Goal: Task Accomplishment & Management: Complete application form

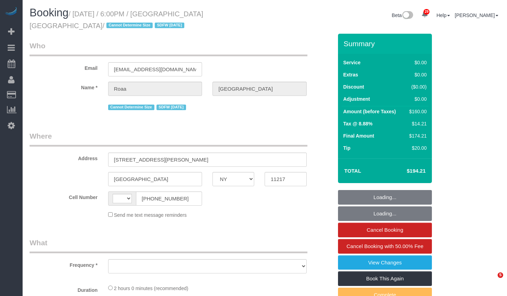
select select "NY"
select select "number:89"
select select "number:90"
select select "number:15"
select select "number:5"
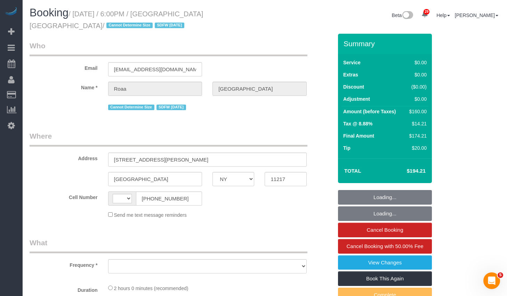
select select "string:US"
select select "object:721"
select select "string:stripe-pm_1PnQiL4VGloSiKo7JPlDsWnS"
select select "spot1"
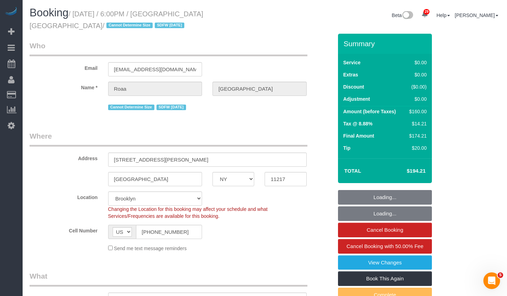
select select
select select "object:1465"
select select "spot42"
select select "1"
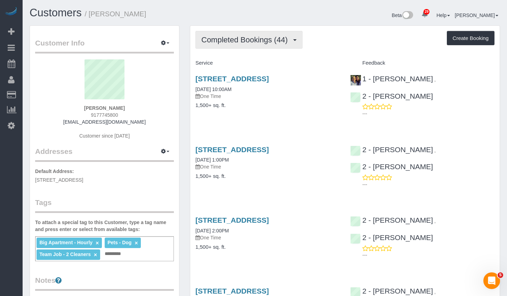
click at [284, 41] on span "Completed Bookings (44)" at bounding box center [246, 39] width 90 height 9
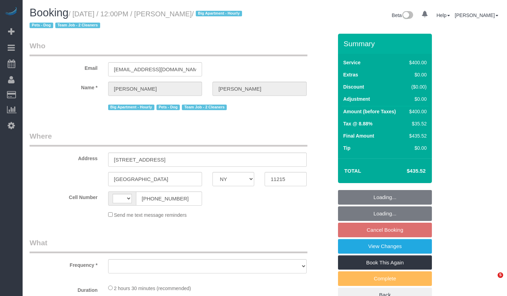
select select "NY"
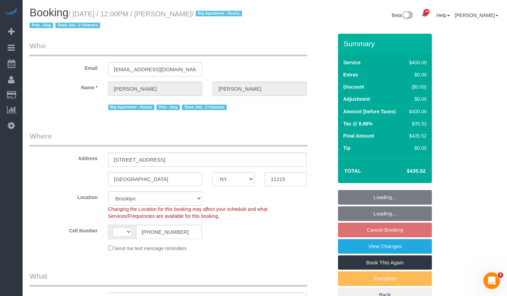
select select "string:stripe-card_1EaQ684VGloSiKo7sw21Y9bE"
select select "150"
select select "string:[GEOGRAPHIC_DATA]"
select select "object:663"
select select "number:58"
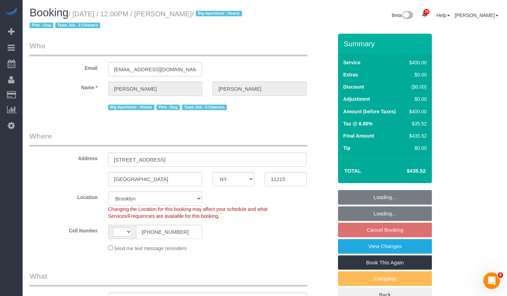
select select "number:90"
select select "number:15"
select select "number:5"
select select "object:1445"
select select "spot5"
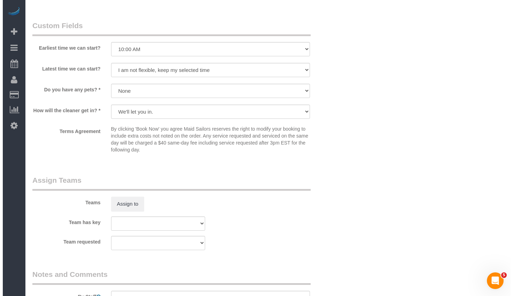
scroll to position [743, 0]
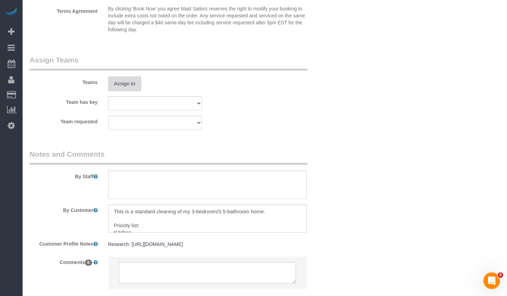
click at [132, 89] on button "Assign to" at bounding box center [124, 84] width 33 height 15
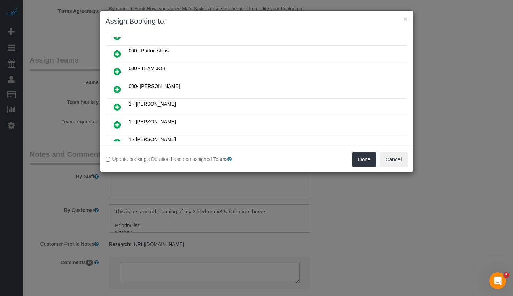
scroll to position [124, 0]
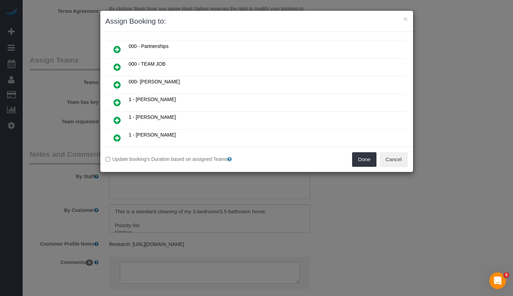
click at [120, 67] on icon at bounding box center [116, 67] width 7 height 8
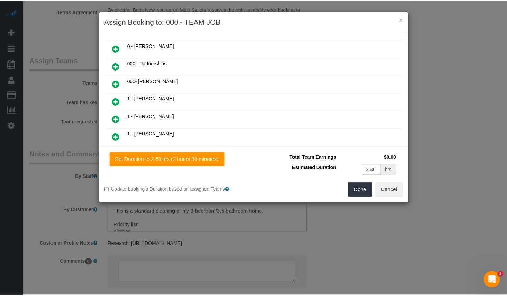
scroll to position [141, 0]
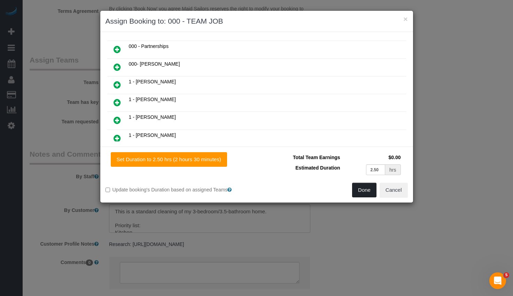
click at [367, 190] on button "Done" at bounding box center [364, 190] width 24 height 15
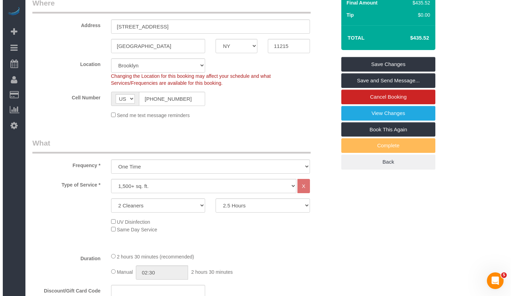
scroll to position [0, 0]
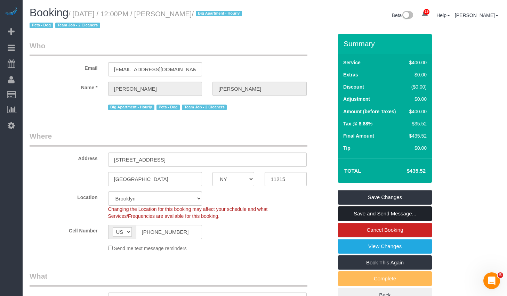
click at [391, 218] on link "Save and Send Message..." at bounding box center [385, 214] width 94 height 15
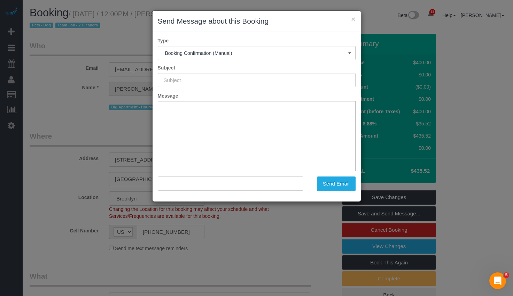
type input "Cleaning Confirmed for 10/01/2025 at 12:00pm"
type input ""Charles Smith" <csmithccs@yahoo.com>"
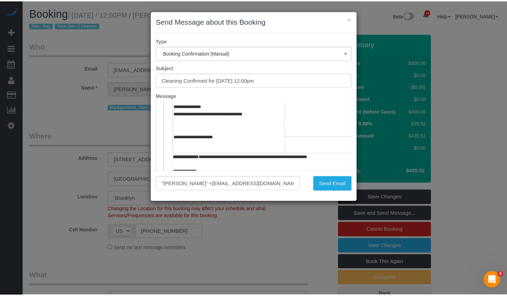
scroll to position [248, 0]
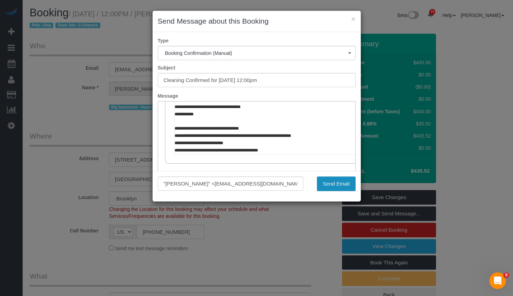
click at [334, 183] on button "Send Email" at bounding box center [336, 184] width 39 height 15
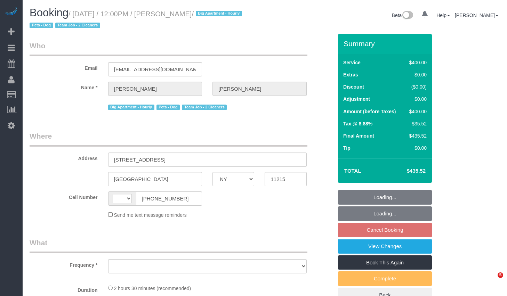
select select "NY"
select select "object:576"
select select "number:58"
select select "number:90"
select select "number:15"
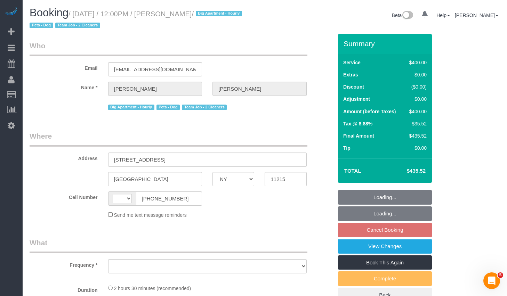
select select "number:5"
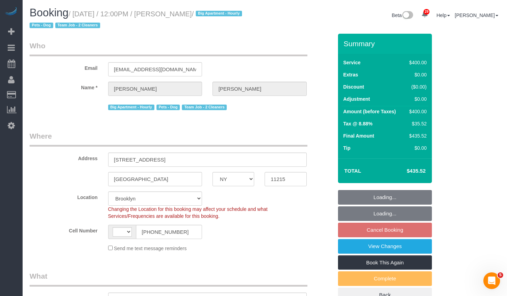
select select "object:818"
select select "150"
select select "string:US"
select select "spot5"
select select "string:stripe-card_1EaQ684VGloSiKo7sw21Y9bE"
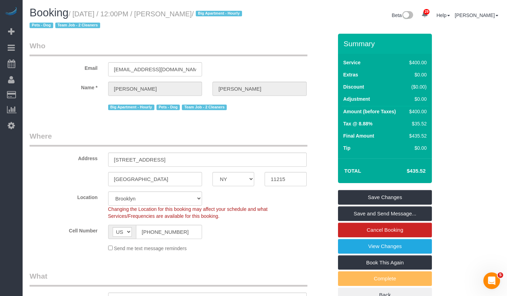
click at [174, 15] on small "/ October 01, 2025 / 12:00PM / Charles Smith / Big Apartment - Hourly Pets - Do…" at bounding box center [137, 19] width 215 height 19
drag, startPoint x: 174, startPoint y: 13, endPoint x: 218, endPoint y: 16, distance: 43.6
click at [218, 16] on small "/ October 01, 2025 / 12:00PM / Charles Smith / Big Apartment - Hourly Pets - Do…" at bounding box center [137, 19] width 215 height 19
copy small "Charles Smith"
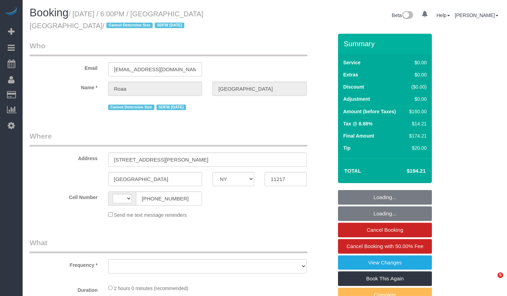
select select "NY"
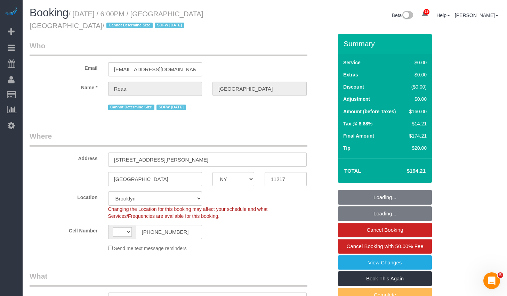
select select "object:582"
select select "string:stripe-pm_1PnQiL4VGloSiKo7JPlDsWnS"
select select "string:[GEOGRAPHIC_DATA]"
select select "spot1"
select select "number:89"
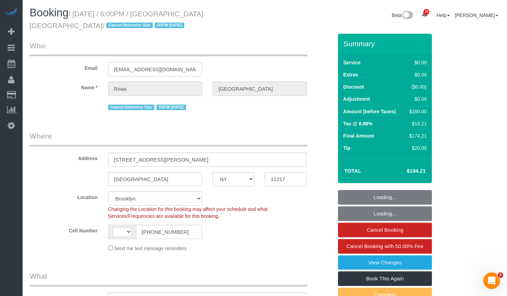
select select "number:90"
select select "number:15"
select select "number:5"
select select "1"
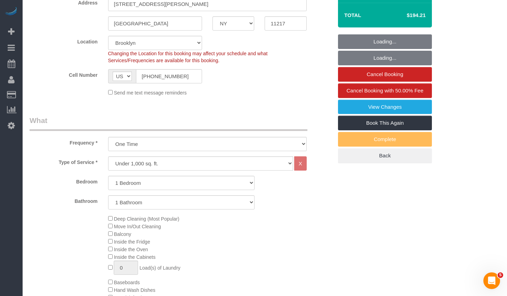
select select "1"
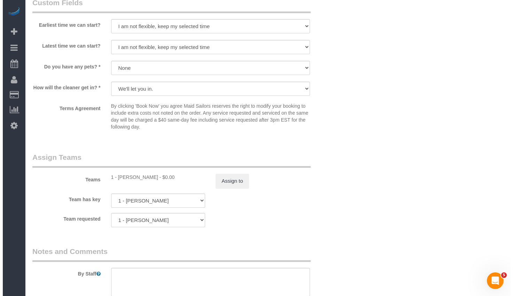
scroll to position [790, 0]
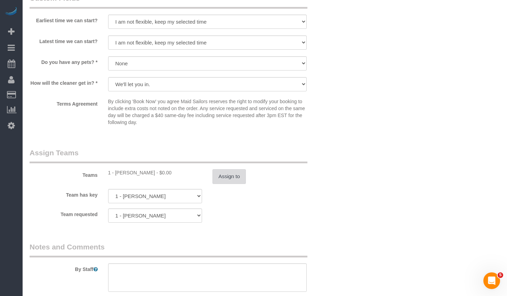
click at [230, 170] on button "Assign to" at bounding box center [229, 176] width 33 height 15
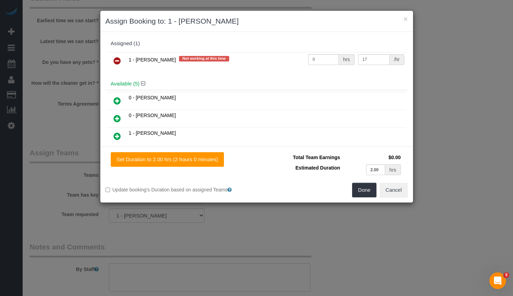
click at [118, 60] on icon at bounding box center [116, 61] width 7 height 8
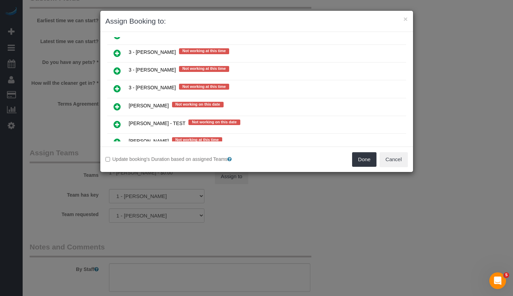
scroll to position [1326, 0]
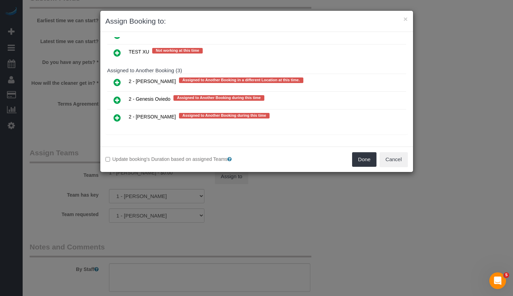
click at [117, 117] on icon at bounding box center [116, 118] width 7 height 8
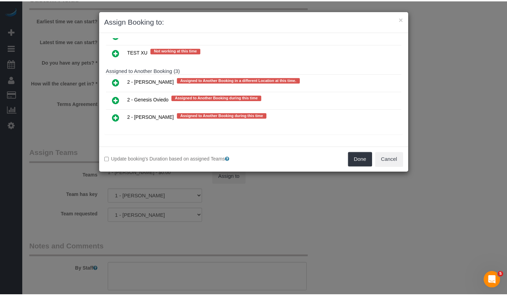
scroll to position [1325, 0]
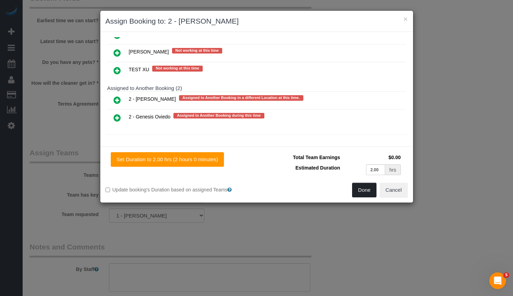
click at [365, 193] on button "Done" at bounding box center [364, 190] width 24 height 15
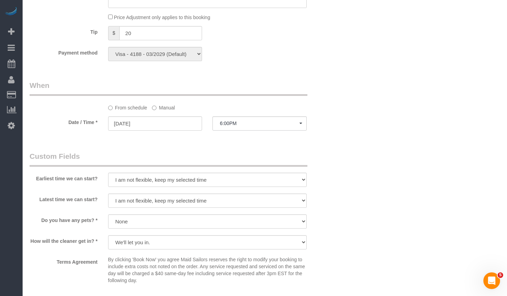
scroll to position [595, 0]
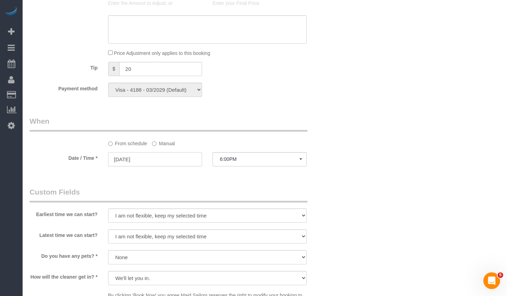
click at [159, 162] on input "09/29/2025" at bounding box center [155, 159] width 94 height 14
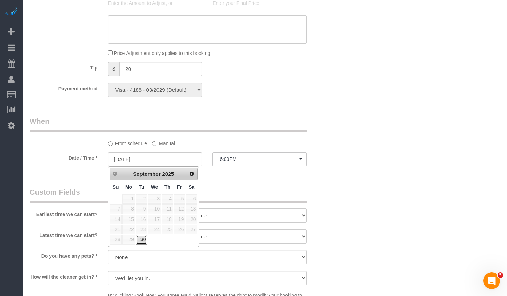
click at [138, 240] on link "30" at bounding box center [141, 239] width 11 height 9
type input "09/30/2025"
select select "spot2"
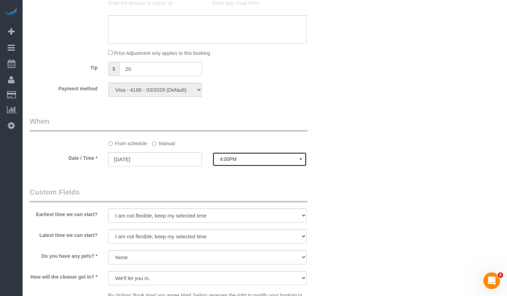
click at [233, 159] on span "4:00PM" at bounding box center [260, 160] width 80 height 6
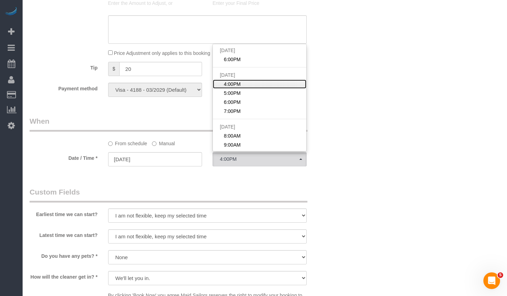
scroll to position [543, 0]
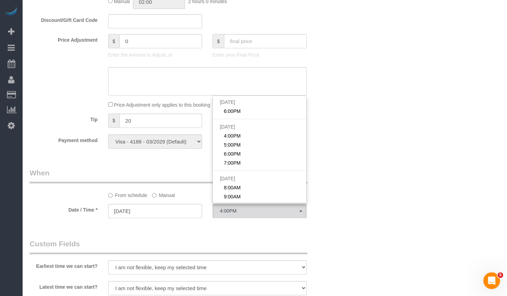
click at [186, 184] on div "From schedule Manual" at bounding box center [181, 183] width 314 height 31
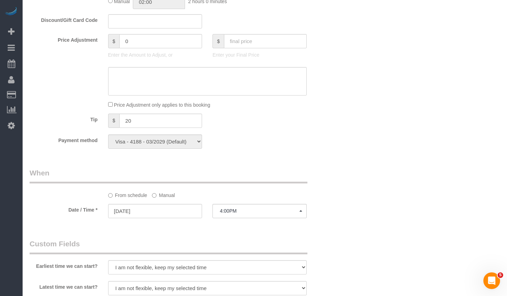
click at [171, 193] on label "Manual" at bounding box center [163, 194] width 23 height 9
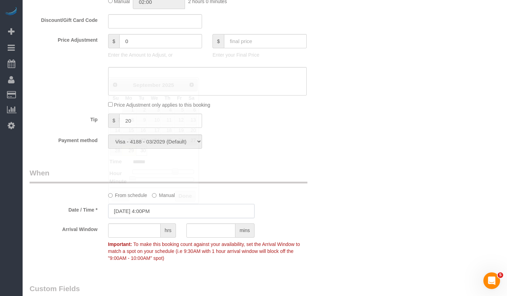
click at [175, 209] on input "09/30/2025 4:00PM" at bounding box center [181, 211] width 146 height 14
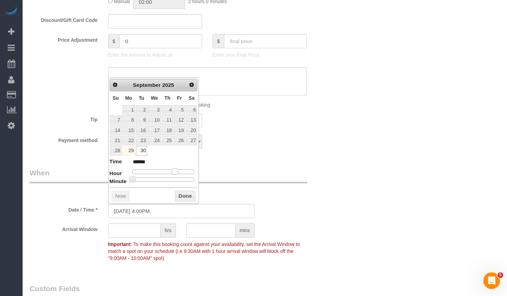
type input "09/30/2025 3:00PM"
type input "******"
click at [173, 172] on span at bounding box center [172, 172] width 6 height 6
type input "09/30/2025 3:35PM"
type input "******"
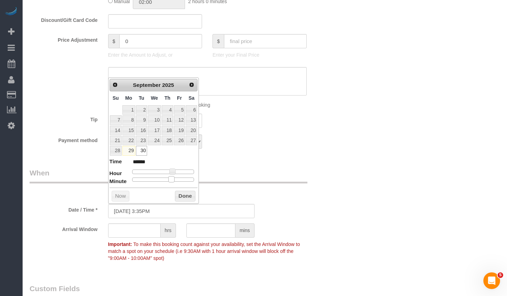
type input "09/30/2025 3:30PM"
type input "******"
drag, startPoint x: 172, startPoint y: 178, endPoint x: 165, endPoint y: 179, distance: 7.0
click at [165, 179] on div at bounding box center [163, 180] width 62 height 4
click at [184, 198] on button "Done" at bounding box center [185, 196] width 21 height 11
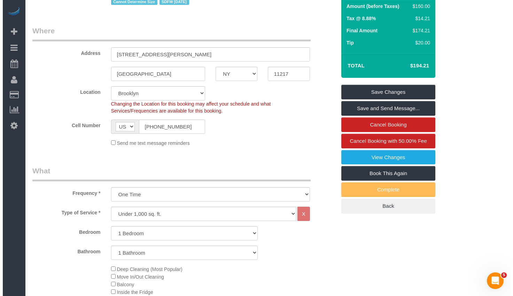
scroll to position [0, 0]
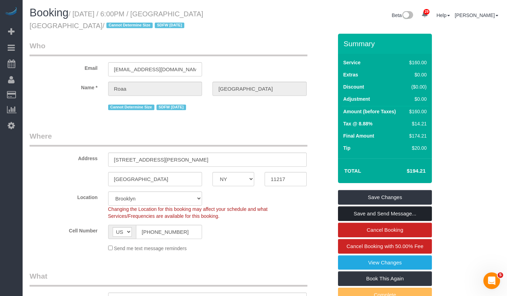
click at [383, 218] on link "Save and Send Message..." at bounding box center [385, 214] width 94 height 15
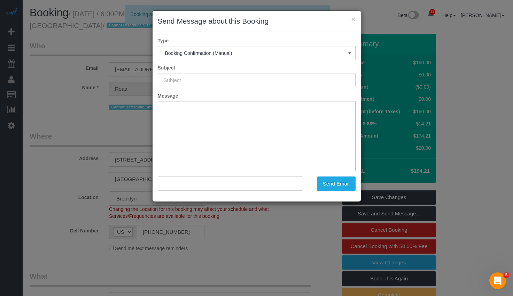
type input "Cleaning Confirmed for 09/30/2025 at 3:30pm"
type input ""Roaa Jambi" <roaajambi@gmail.com>"
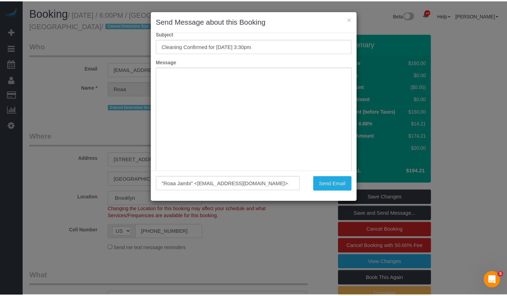
scroll to position [51, 0]
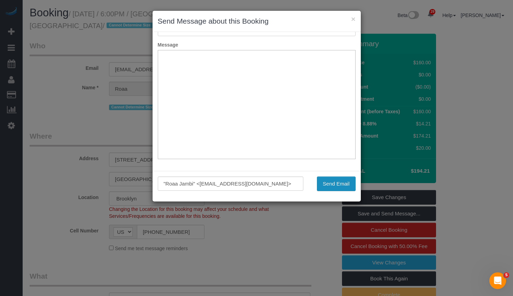
click at [334, 185] on button "Send Email" at bounding box center [336, 184] width 39 height 15
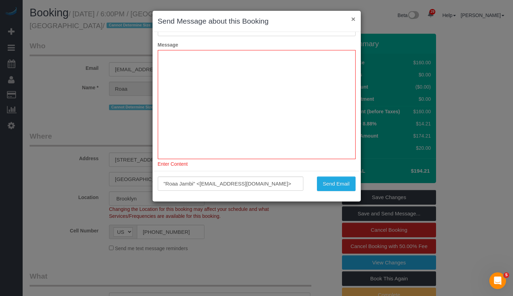
click at [353, 18] on button "×" at bounding box center [353, 18] width 4 height 7
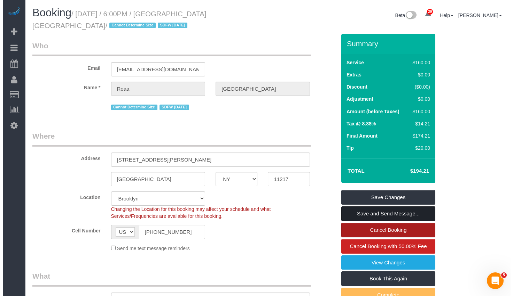
scroll to position [0, 0]
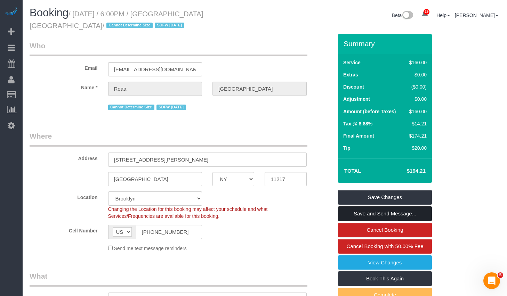
click at [383, 213] on link "Save and Send Message..." at bounding box center [385, 214] width 94 height 15
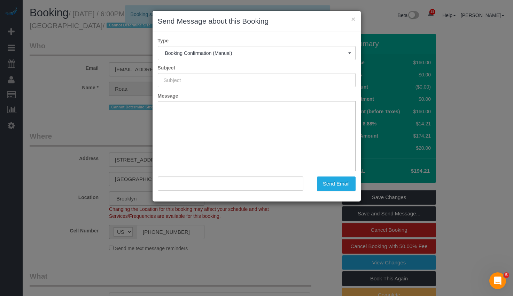
type input "Cleaning Confirmed for 09/30/2025 at 3:30pm"
type input ""Roaa Jambi" <roaajambi@gmail.com>"
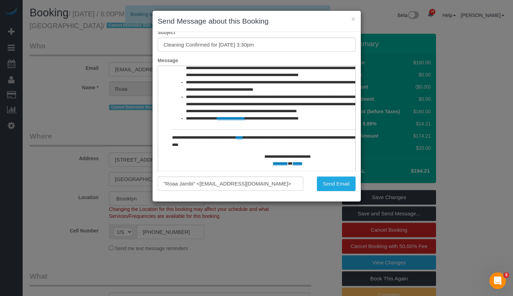
scroll to position [51, 0]
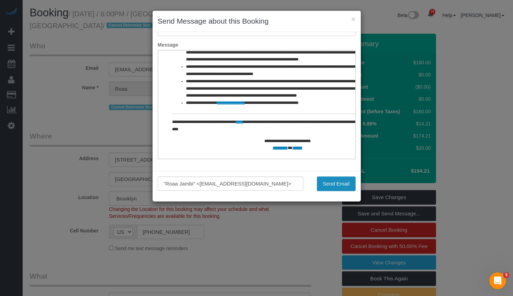
click at [332, 186] on button "Send Email" at bounding box center [336, 184] width 39 height 15
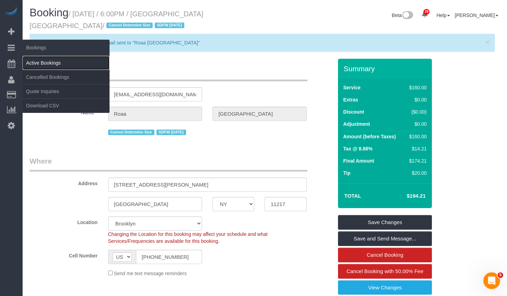
click at [39, 62] on link "Active Bookings" at bounding box center [66, 63] width 87 height 14
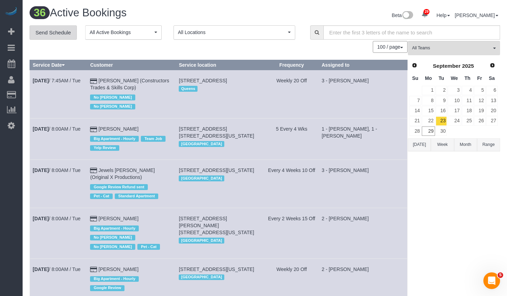
click at [46, 33] on link "Send Schedule" at bounding box center [53, 32] width 47 height 15
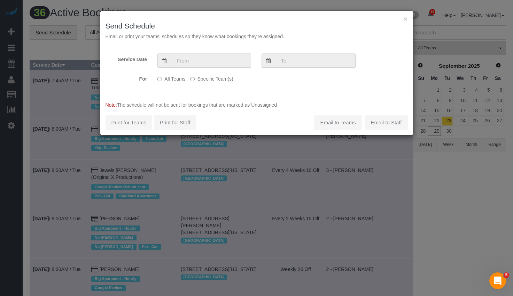
click at [214, 78] on label "Specific Team(s)" at bounding box center [211, 77] width 43 height 9
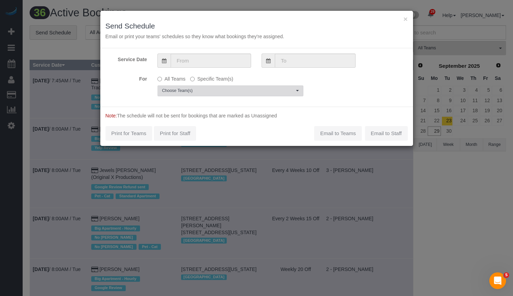
click at [207, 94] on button "Choose Team(s)" at bounding box center [230, 91] width 146 height 11
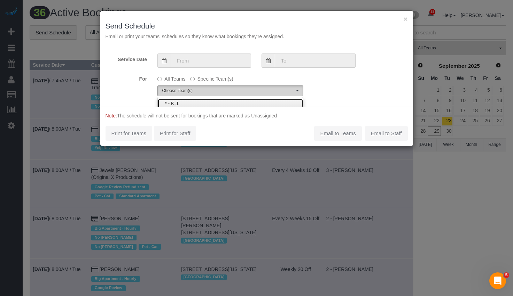
scroll to position [1, 0]
click at [205, 89] on span "Choose Team(s)" at bounding box center [228, 90] width 132 height 6
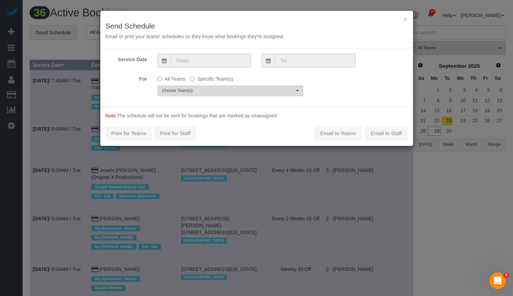
scroll to position [0, 0]
click at [218, 88] on span "Choose Team(s)" at bounding box center [228, 91] width 132 height 6
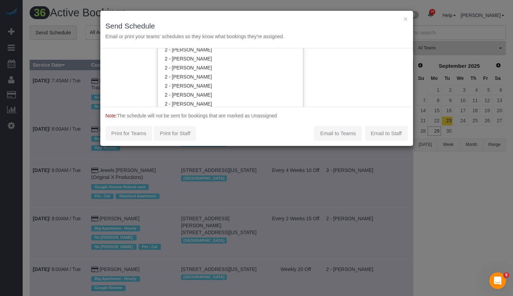
scroll to position [493, 0]
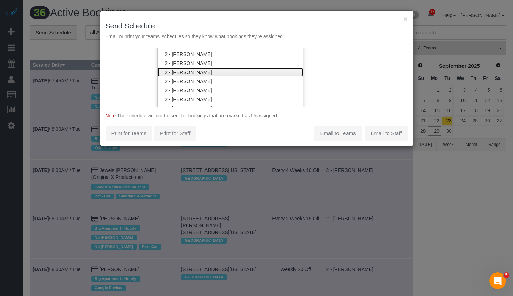
click at [224, 68] on link "2 - [PERSON_NAME]" at bounding box center [230, 72] width 145 height 9
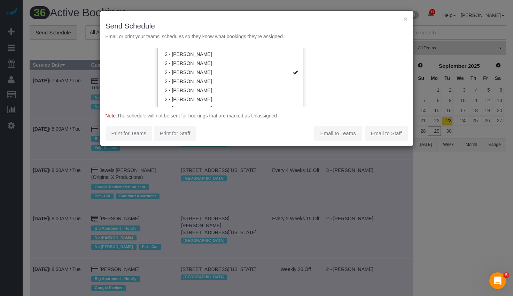
click at [322, 75] on div "Service Date For All Teams Specific Team(s) 2 - Katherine Poveda Choose Team(s)…" at bounding box center [256, 77] width 312 height 58
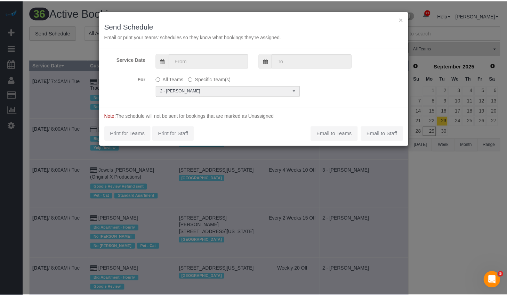
scroll to position [0, 0]
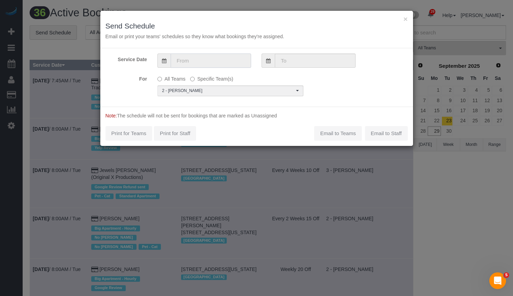
click at [236, 66] on input "text" at bounding box center [210, 61] width 80 height 14
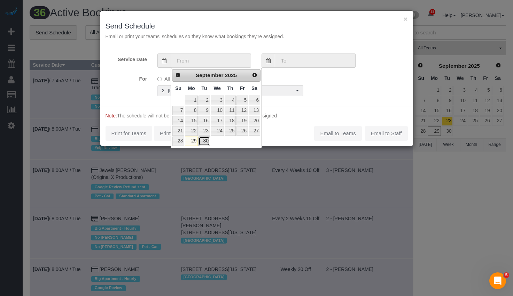
click at [203, 139] on link "30" at bounding box center [203, 141] width 11 height 9
type input "09/30/2025"
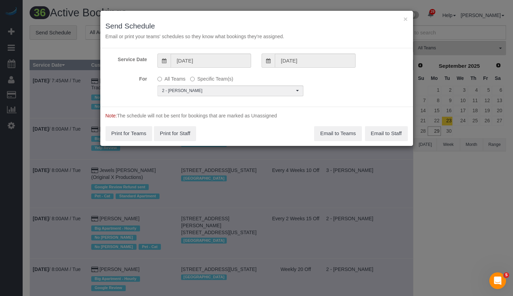
click at [353, 82] on div "For All Teams Specific Team(s) 2 - Katherine Poveda Choose Team(s) * - K.J. *Ir…" at bounding box center [256, 84] width 312 height 23
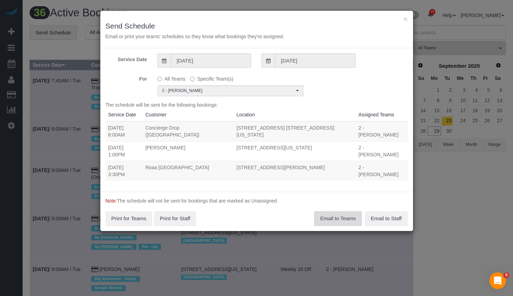
click at [336, 212] on button "Email to Teams" at bounding box center [337, 219] width 47 height 15
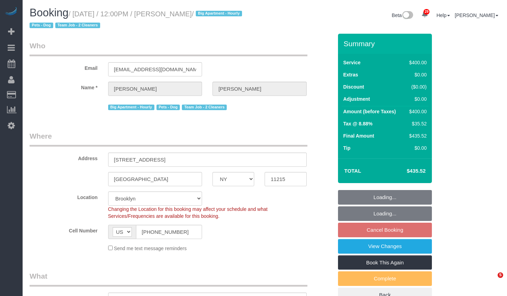
select select "NY"
select select "150"
select select "spot5"
select select "number:58"
select select "number:90"
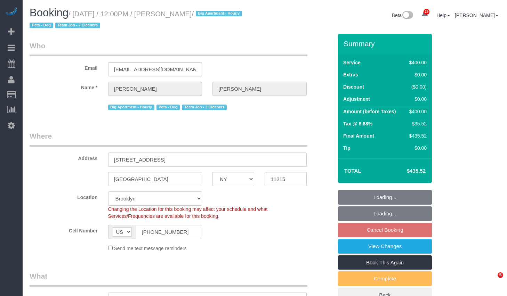
select select "number:15"
select select "number:5"
select select "object:1453"
select select "string:stripe-card_1EaQ684VGloSiKo7sw21Y9bE"
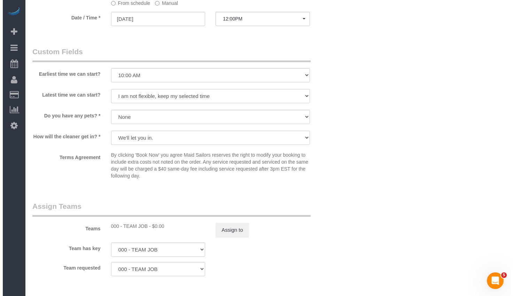
scroll to position [717, 0]
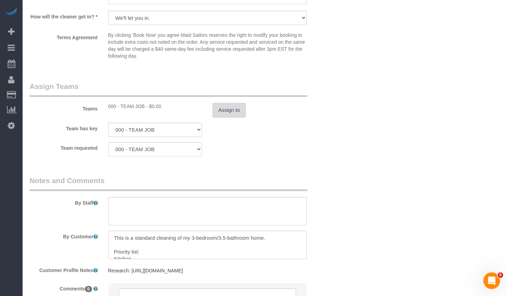
click at [231, 107] on button "Assign to" at bounding box center [229, 110] width 33 height 15
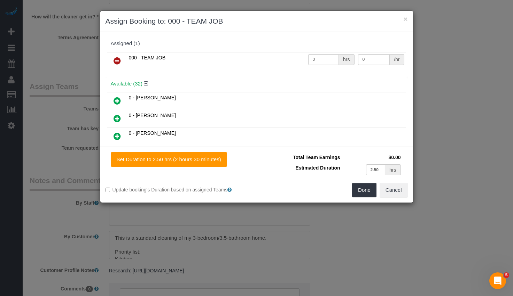
click at [117, 61] on icon at bounding box center [116, 61] width 7 height 8
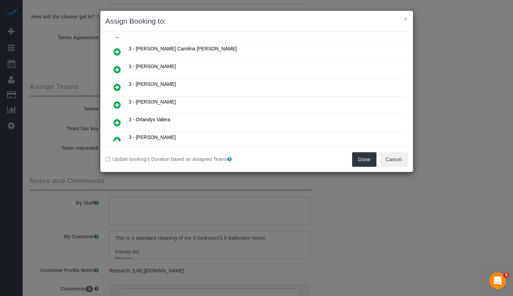
scroll to position [504, 0]
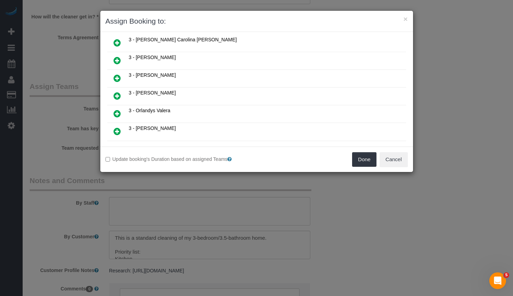
click at [120, 115] on icon at bounding box center [116, 114] width 7 height 8
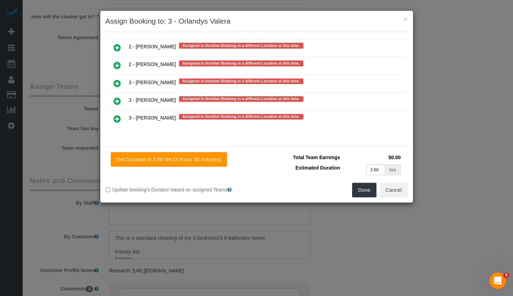
scroll to position [1325, 0]
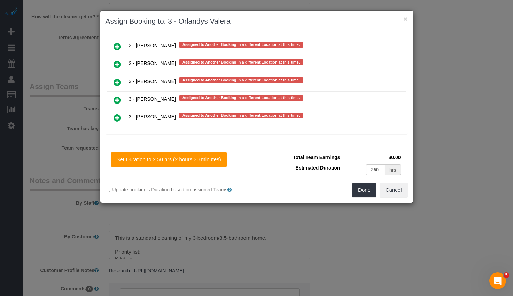
click at [292, 135] on div "Assigned (1) 3 - Orlandys Valera 0 hrs 17 /hr Available (32) 0 - Christopher Ga…" at bounding box center [256, 89] width 302 height 104
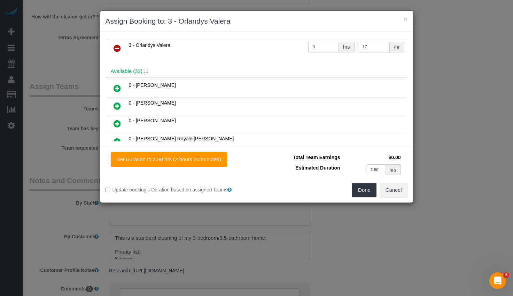
scroll to position [0, 0]
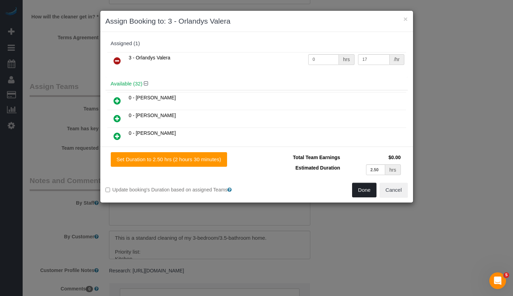
click at [372, 193] on button "Done" at bounding box center [364, 190] width 24 height 15
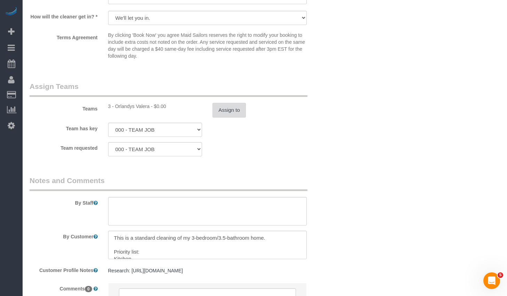
click at [227, 107] on button "Assign to" at bounding box center [229, 110] width 33 height 15
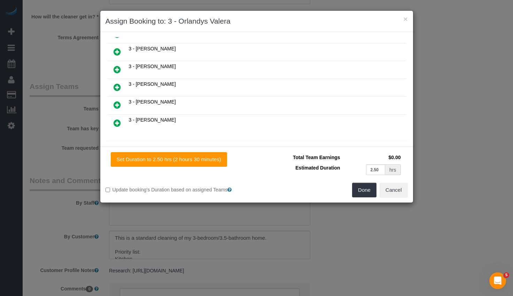
scroll to position [566, 0]
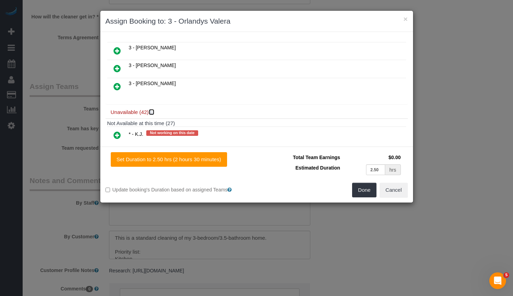
click at [154, 112] on icon at bounding box center [152, 112] width 4 height 5
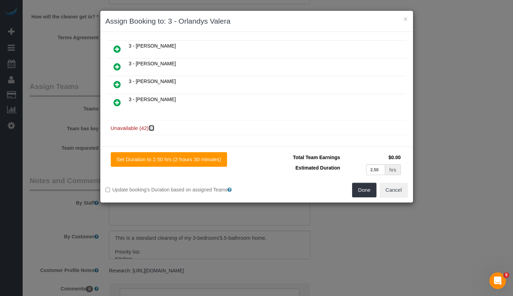
scroll to position [550, 0]
click at [154, 127] on h4 "Unavailable (42)" at bounding box center [257, 129] width 292 height 6
click at [153, 128] on icon at bounding box center [152, 128] width 4 height 5
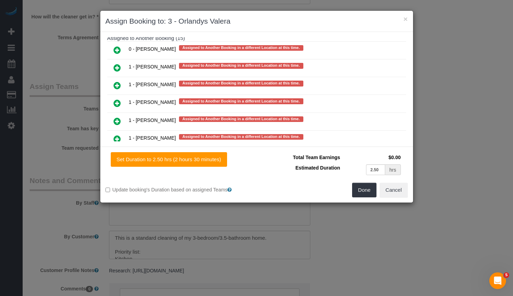
scroll to position [1152, 0]
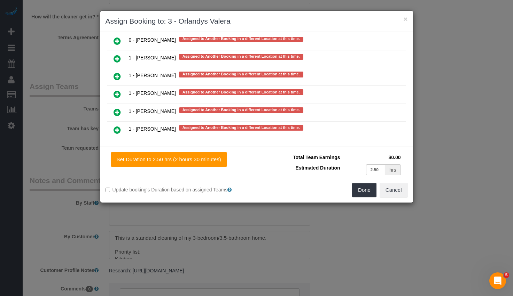
click at [118, 95] on icon at bounding box center [116, 94] width 7 height 8
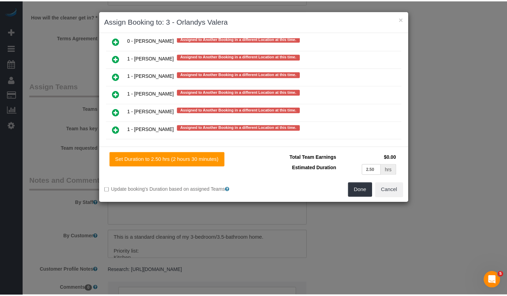
scroll to position [1170, 0]
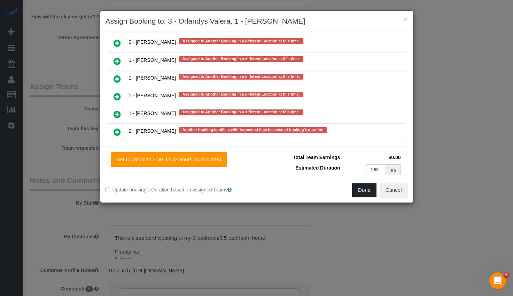
click at [357, 192] on button "Done" at bounding box center [364, 190] width 24 height 15
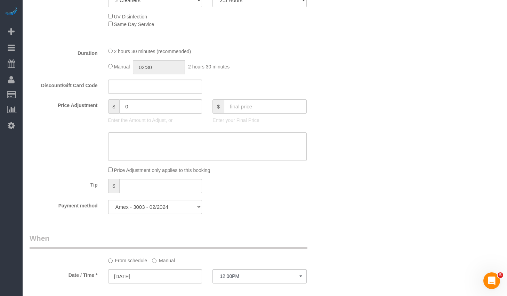
scroll to position [428, 0]
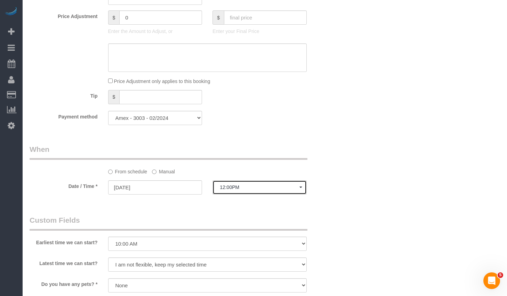
click at [228, 190] on span "12:00PM" at bounding box center [260, 188] width 80 height 6
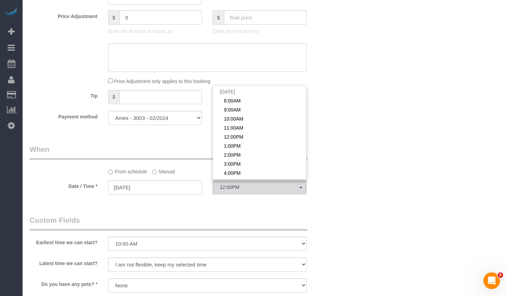
click at [164, 175] on label "Manual" at bounding box center [163, 170] width 23 height 9
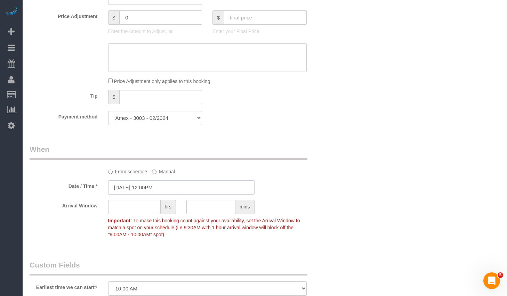
click at [155, 186] on input "10/01/2025 12:00PM" at bounding box center [181, 188] width 146 height 14
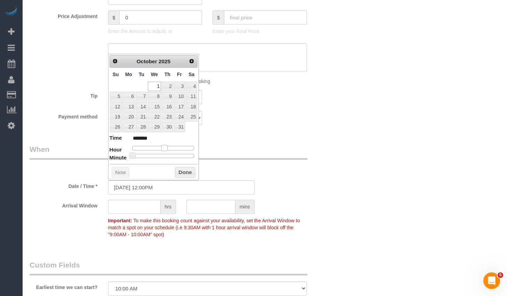
type input "10/01/2025 1:00PM"
type input "******"
type input "10/01/2025 2:00PM"
type input "******"
type input "10/01/2025 3:00PM"
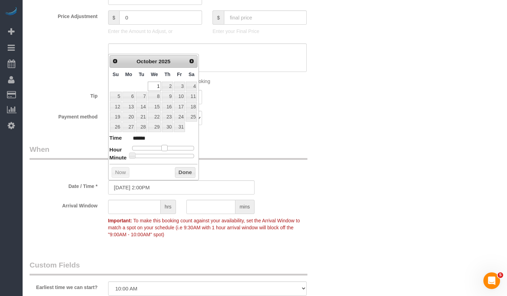
type input "******"
type input "10/01/2025 2:00PM"
type input "******"
type input "10/01/2025 1:00PM"
type input "******"
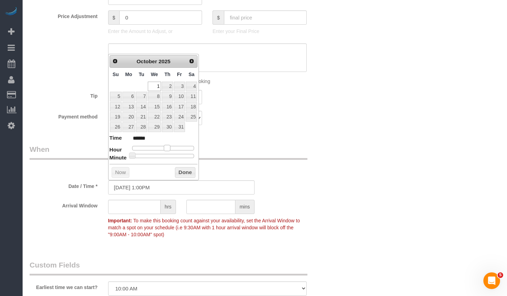
drag, startPoint x: 164, startPoint y: 148, endPoint x: 167, endPoint y: 148, distance: 3.5
click at [167, 148] on span at bounding box center [167, 148] width 6 height 6
type input "10/01/2025 1:30PM"
type input "******"
type input "10/01/2025 1:25PM"
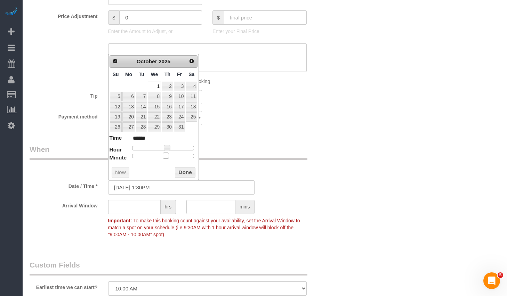
type input "******"
type input "10/01/2025 1:30PM"
type input "******"
click at [165, 157] on div at bounding box center [163, 156] width 62 height 4
click at [177, 167] on button "Done" at bounding box center [185, 172] width 21 height 11
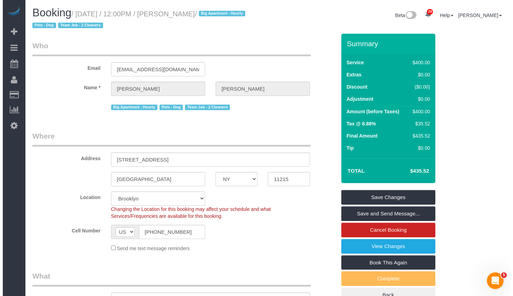
scroll to position [120, 0]
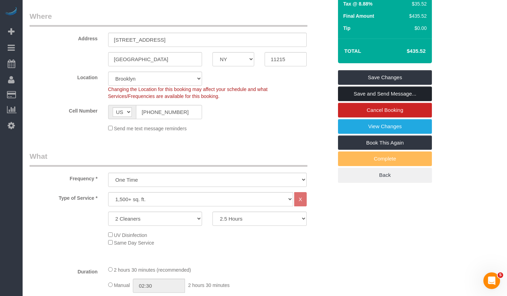
click at [360, 92] on link "Save and Send Message..." at bounding box center [385, 94] width 94 height 15
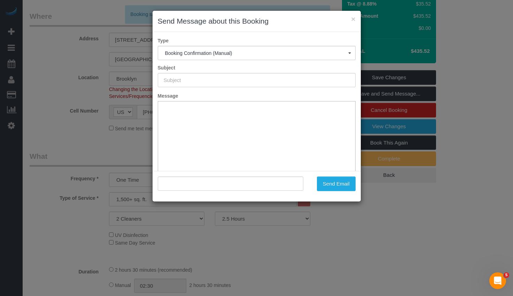
type input "Cleaning Confirmed for 10/01/2025 at 1:30pm"
type input ""Charles Smith" <csmithccs@yahoo.com>"
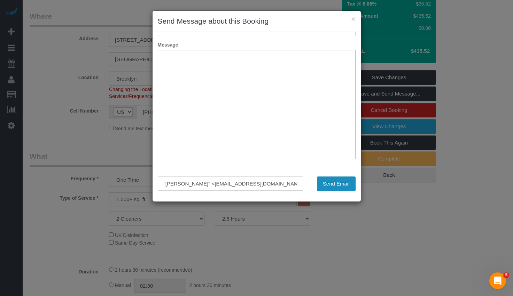
click at [334, 181] on button "Send Email" at bounding box center [336, 184] width 39 height 15
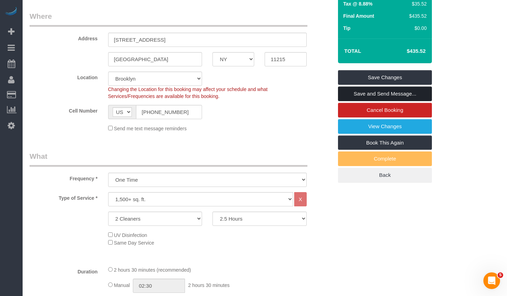
scroll to position [0, 0]
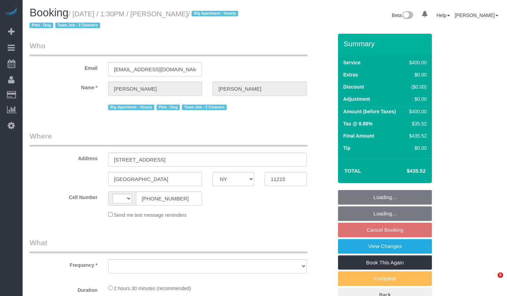
select select "NY"
select select "string:US"
select select "object:827"
select select "number:58"
select select "number:90"
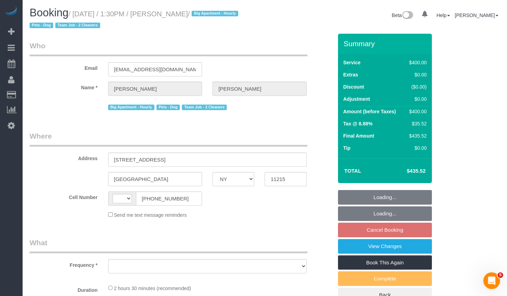
select select "number:15"
select select "number:5"
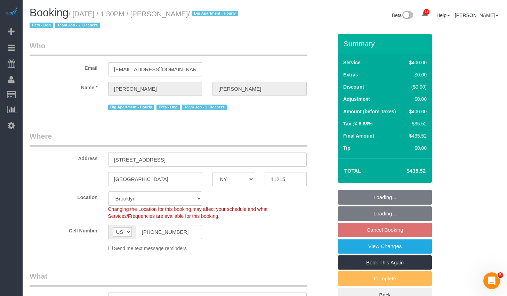
select select "object:1069"
select select "string:stripe-card_1EaQ684VGloSiKo7sw21Y9bE"
select select "150"
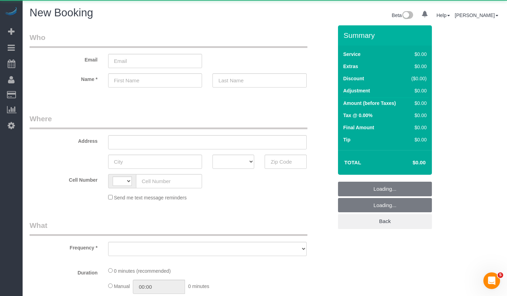
select select "string:[GEOGRAPHIC_DATA]"
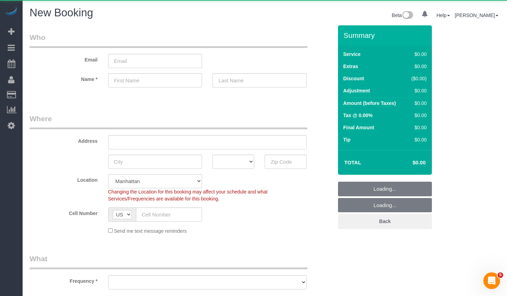
select select "object:846"
select select "number:89"
select select "number:90"
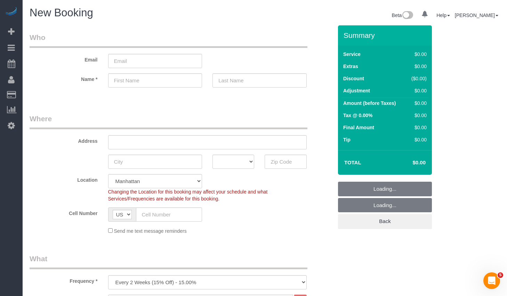
select select "object:1480"
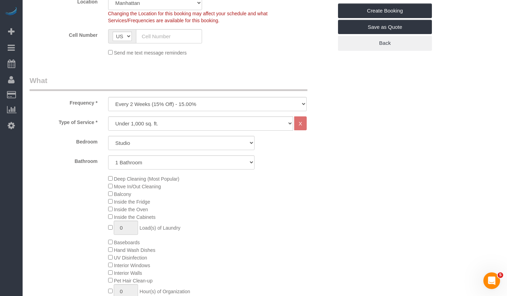
scroll to position [206, 0]
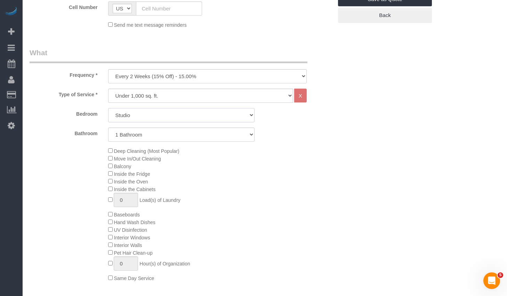
click at [157, 116] on select "Studio 1 Bedroom 2 Bedrooms 3 Bedrooms" at bounding box center [181, 115] width 146 height 14
select select "3"
click at [108, 108] on select "Studio 1 Bedroom 2 Bedrooms 3 Bedrooms" at bounding box center [181, 115] width 146 height 14
click at [148, 137] on select "1 Bathroom 2 Bathrooms" at bounding box center [181, 135] width 146 height 14
select select "2"
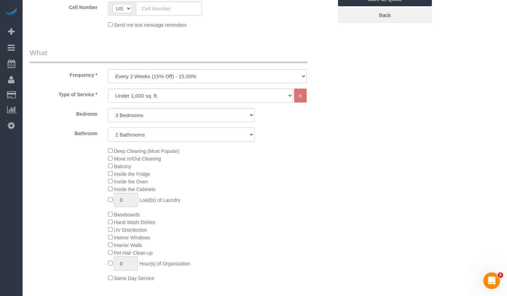
click at [108, 128] on select "1 Bathroom 2 Bathrooms" at bounding box center [181, 135] width 146 height 14
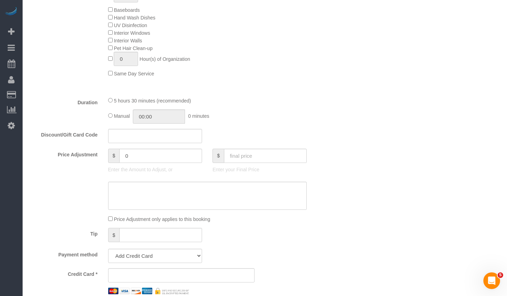
scroll to position [264, 0]
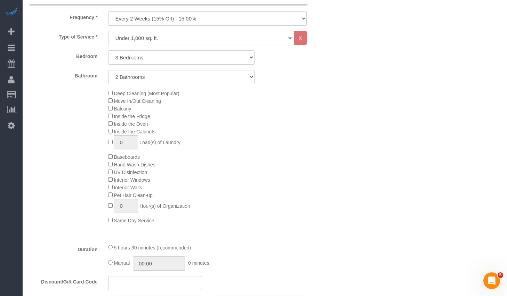
click at [164, 38] on select "Under 1,000 sq. ft. 1,001 - 1,500 sq. ft. 1,500+ sq. ft. Custom Cleaning Office…" at bounding box center [200, 38] width 185 height 14
select select "308"
click at [108, 31] on select "Under 1,000 sq. ft. 1,001 - 1,500 sq. ft. 1,500+ sq. ft. Custom Cleaning Office…" at bounding box center [200, 38] width 185 height 14
select select "1"
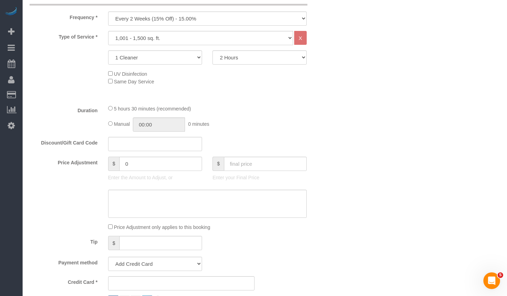
click at [293, 69] on div "Type of Service * Under 1,000 sq. ft. 1,001 - 1,500 sq. ft. 1,500+ sq. ft. Cust…" at bounding box center [181, 65] width 303 height 68
click at [254, 50] on select "2 Hours 2.5 Hours 3 Hours 3.5 Hours 4 Hours 4.5 Hours 5 Hours 5.5 Hours 6 Hours…" at bounding box center [260, 57] width 94 height 14
click at [213, 50] on select "2 Hours 2.5 Hours 3 Hours 3.5 Hours 4 Hours 4.5 Hours 5 Hours 5.5 Hours 6 Hours…" at bounding box center [260, 57] width 94 height 14
click at [255, 55] on select "2 Hours 2.5 Hours 3 Hours 3.5 Hours 4 Hours 4.5 Hours 5 Hours 5.5 Hours 6 Hours…" at bounding box center [260, 57] width 94 height 14
select select "180"
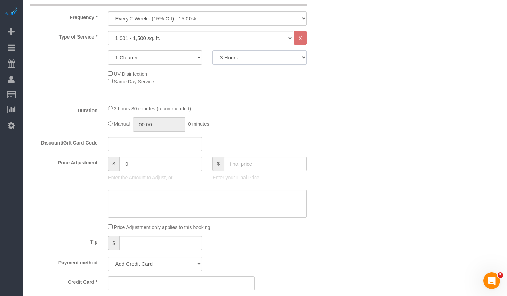
click at [213, 50] on select "2 Hours 2.5 Hours 3 Hours 3.5 Hours 4 Hours 4.5 Hours 5 Hours 5.5 Hours 6 Hours…" at bounding box center [260, 57] width 94 height 14
click at [157, 63] on select "1 Cleaner 2 Cleaners 3 Cleaners 4 Cleaners 5 Cleaners" at bounding box center [155, 57] width 94 height 14
select select "2"
click at [108, 50] on select "1 Cleaner 2 Cleaners 3 Cleaners 4 Cleaners 5 Cleaners" at bounding box center [155, 57] width 94 height 14
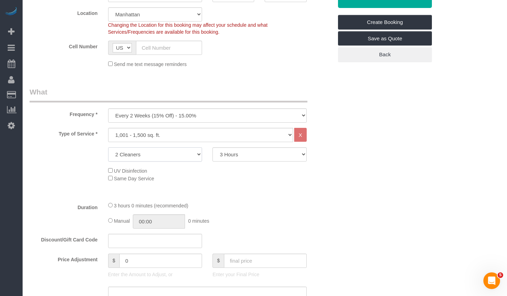
scroll to position [0, 0]
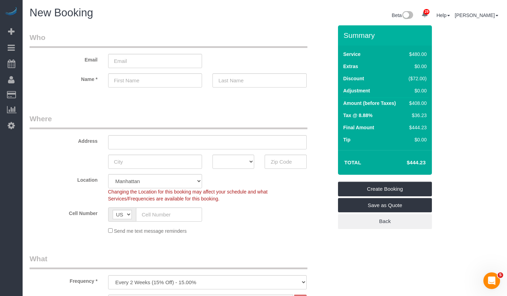
click at [418, 164] on h4 "$444.23" at bounding box center [406, 163] width 40 height 6
drag, startPoint x: 400, startPoint y: 164, endPoint x: 433, endPoint y: 162, distance: 32.4
click at [433, 162] on div "Summary Service $480.00 Extras $0.00 Discount ($72.00) Adjustment $0.00 Amount …" at bounding box center [392, 134] width 118 height 218
copy table "Total"
